Goal: Check status: Check status

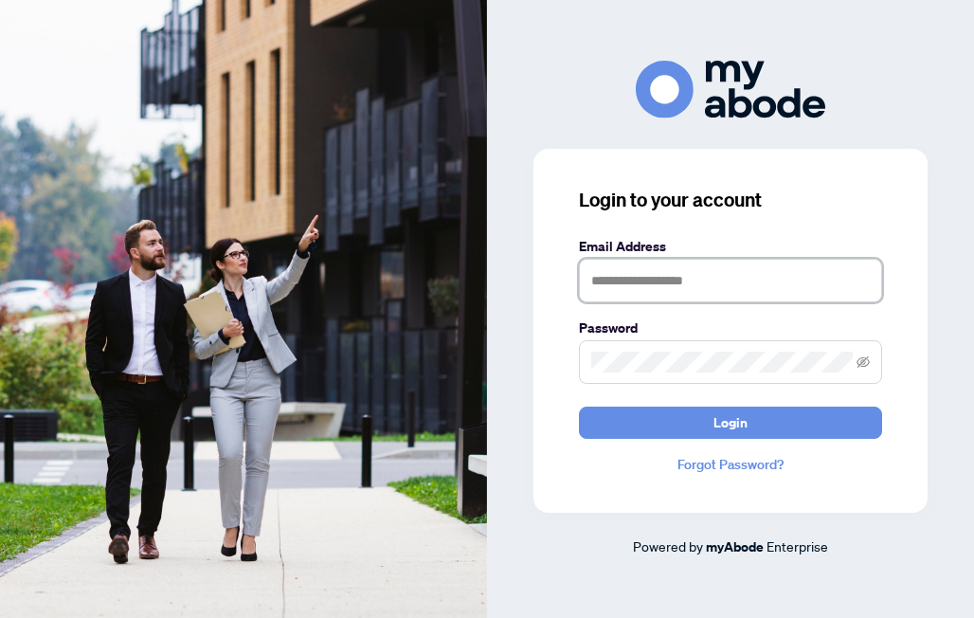
type input "**********"
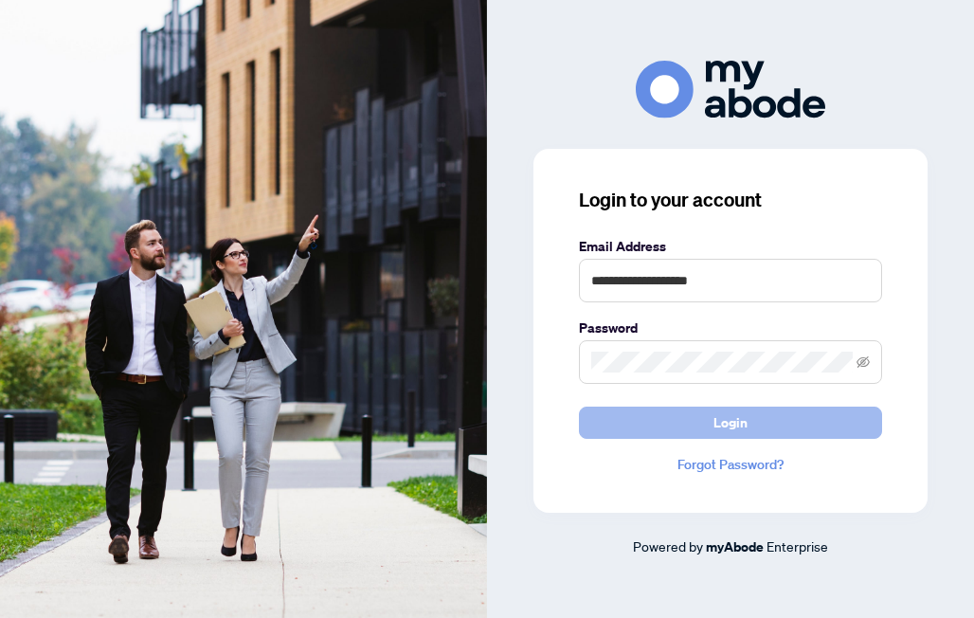
click at [766, 416] on button "Login" at bounding box center [730, 422] width 303 height 32
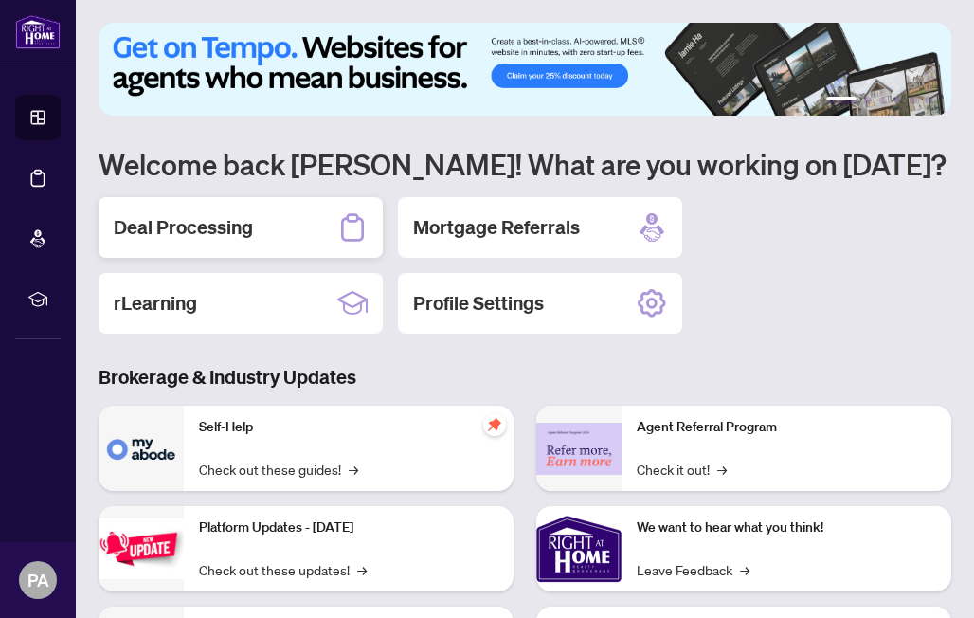
click at [219, 225] on h2 "Deal Processing" at bounding box center [183, 227] width 139 height 27
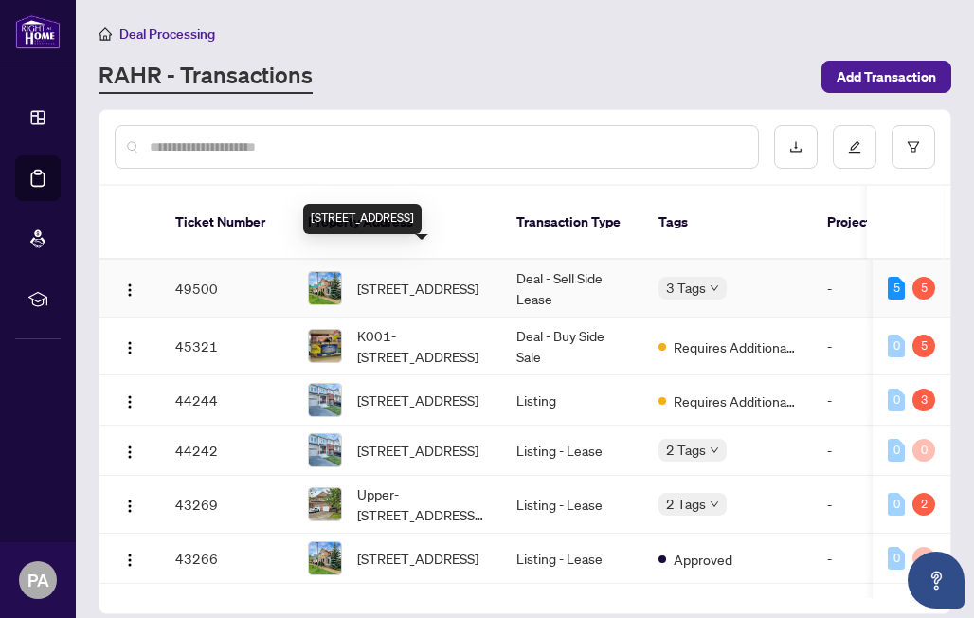
click at [383, 278] on span "[STREET_ADDRESS]" at bounding box center [417, 288] width 121 height 21
